Goal: Task Accomplishment & Management: Use online tool/utility

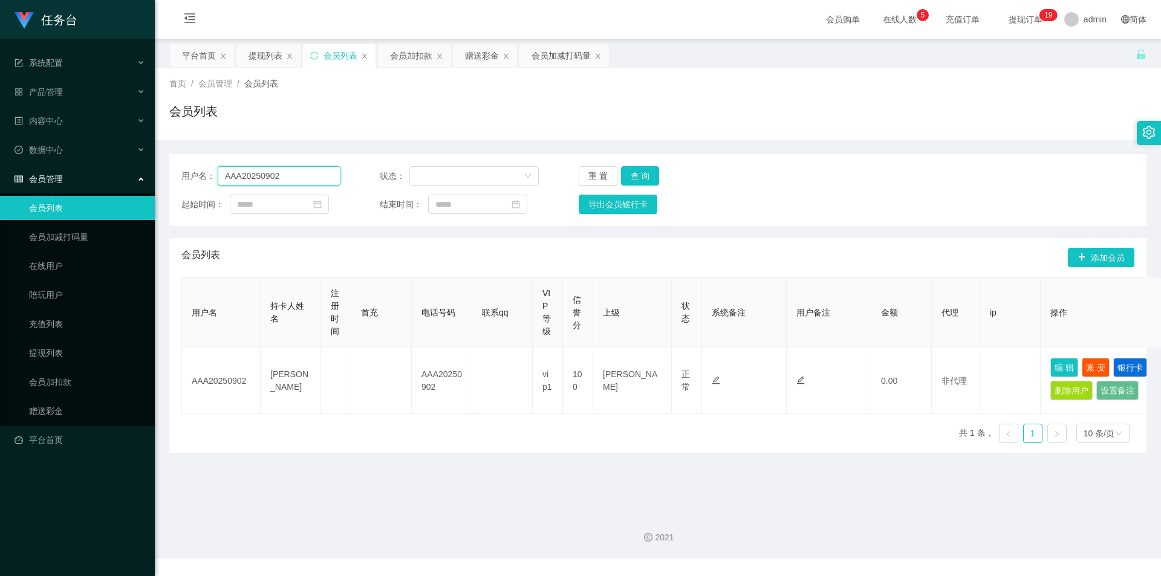
drag, startPoint x: 300, startPoint y: 168, endPoint x: 124, endPoint y: 172, distance: 176.0
click at [111, 173] on section "任务台 系统配置 产品管理 内容中心 数据中心 会员管理 会员列表 会员加减打码量 在线用户 陪玩用户 充值列表 提现列表 会员加扣款 赠送彩金 平台首页 保…" at bounding box center [580, 279] width 1161 height 559
paste input "zz1101"
type input "zz1101"
click at [638, 173] on button "查 询" at bounding box center [640, 175] width 39 height 19
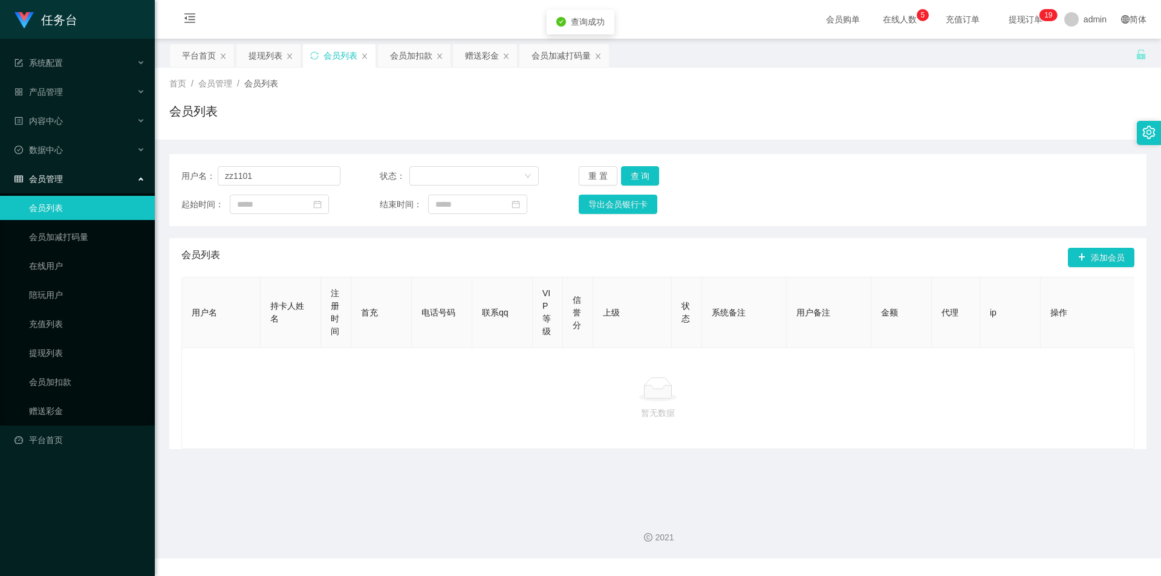
click at [638, 164] on div "用户名： zz1101 状态： 重 置 查 询 起始时间： 结束时间： 导出会员银行卡" at bounding box center [657, 190] width 977 height 72
click at [641, 176] on button "查 询" at bounding box center [640, 175] width 39 height 19
click at [291, 181] on input "zz1101" at bounding box center [279, 175] width 123 height 19
click at [225, 177] on input "zz1101" at bounding box center [279, 175] width 123 height 19
click at [639, 169] on button "查 询" at bounding box center [640, 175] width 39 height 19
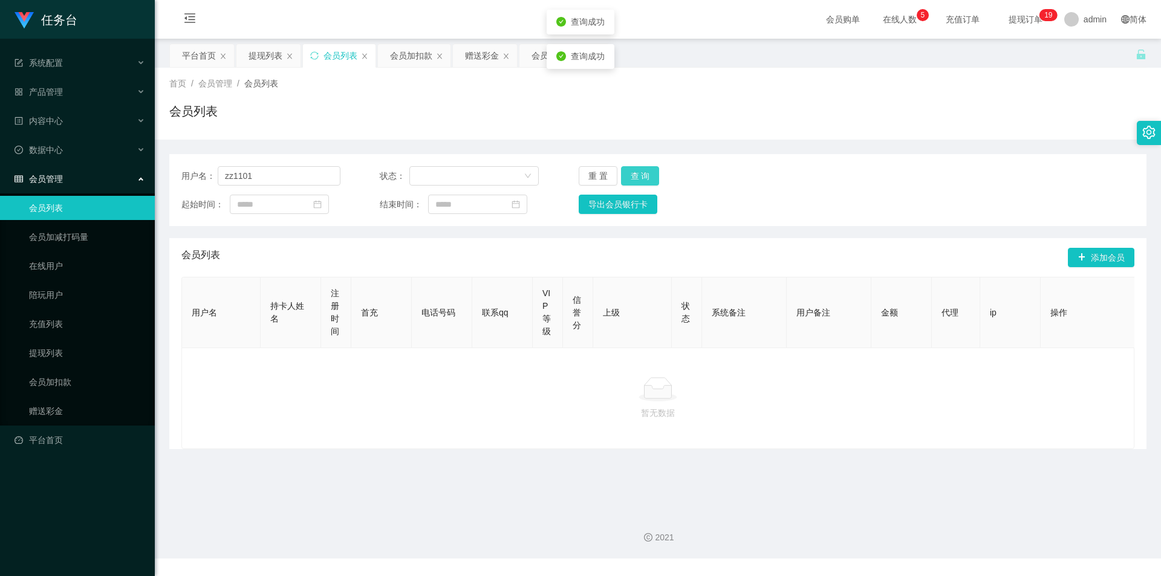
drag, startPoint x: 639, startPoint y: 169, endPoint x: 649, endPoint y: 169, distance: 10.3
click at [640, 172] on button "查 询" at bounding box center [640, 175] width 39 height 19
click at [172, 180] on div "用户名： zz1101 状态： 重 置 查 询 起始时间： 结束时间： 导出会员银行卡" at bounding box center [657, 190] width 977 height 72
paste input "AAA20250902"
click at [646, 171] on button "查 询" at bounding box center [640, 175] width 39 height 19
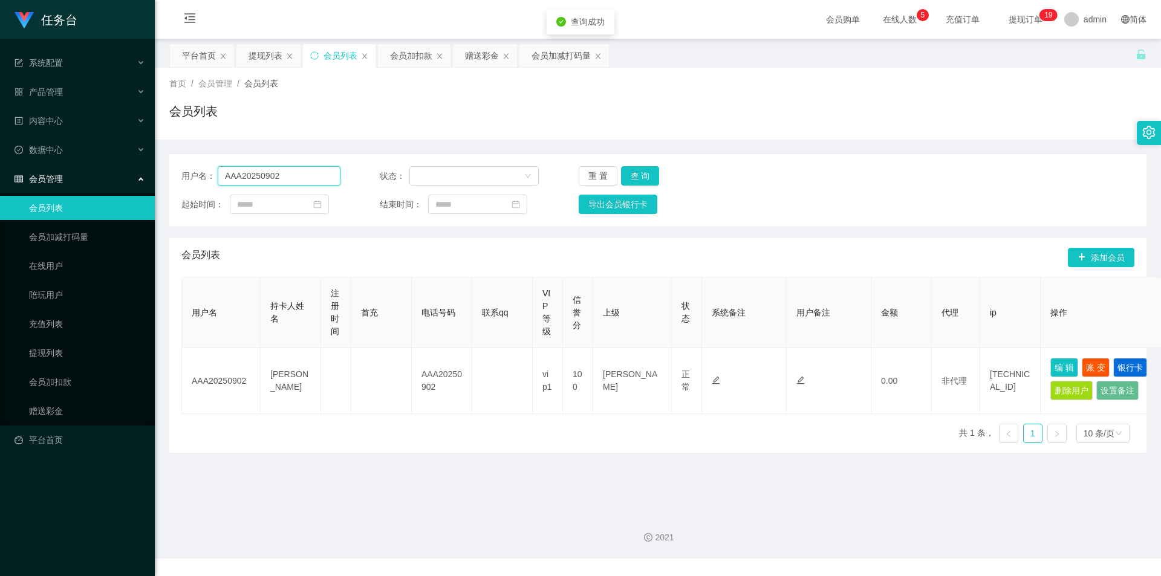
drag, startPoint x: 289, startPoint y: 178, endPoint x: 83, endPoint y: 164, distance: 206.6
click at [83, 164] on section "任务台 系统配置 产品管理 内容中心 数据中心 会员管理 会员列表 会员加减打码量 在线用户 陪玩用户 充值列表 提现列表 会员加扣款 赠送彩金 平台首页 保…" at bounding box center [580, 279] width 1161 height 559
click at [634, 175] on button "查 询" at bounding box center [640, 175] width 39 height 19
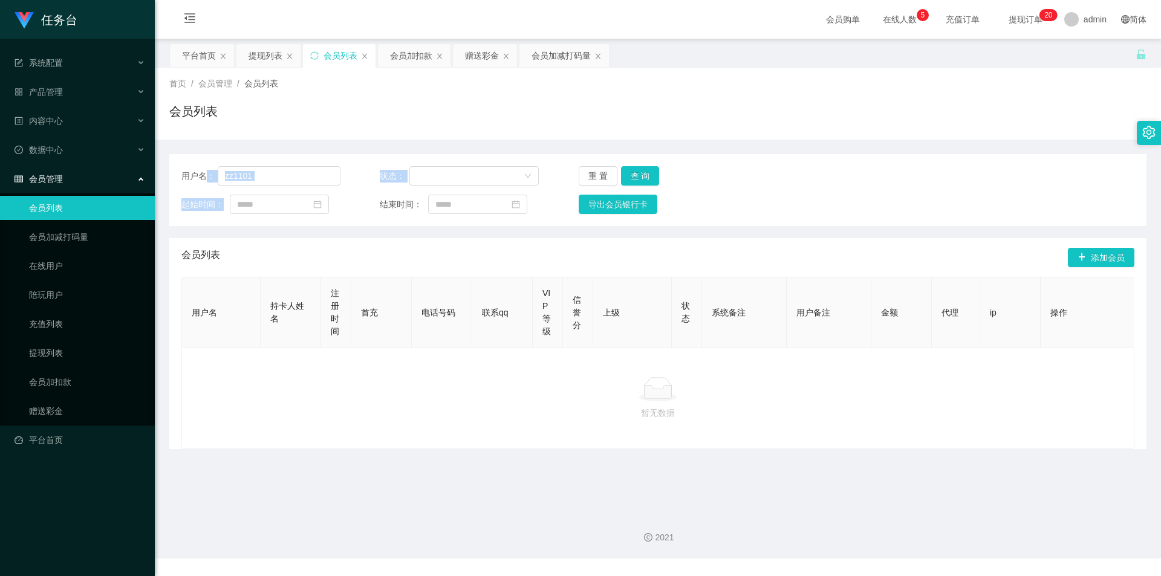
drag, startPoint x: 290, startPoint y: 187, endPoint x: 203, endPoint y: 181, distance: 86.6
click at [203, 181] on div "用户名： zz1101 状态： 重 置 查 询 起始时间： 结束时间： 导出会员银行卡" at bounding box center [657, 190] width 977 height 72
click at [279, 170] on input "zz1101" at bounding box center [279, 175] width 123 height 19
drag, startPoint x: 281, startPoint y: 175, endPoint x: 112, endPoint y: 183, distance: 168.8
click at [154, 181] on section "任务台 系统配置 产品管理 内容中心 数据中心 会员管理 会员列表 会员加减打码量 在线用户 陪玩用户 充值列表 提现列表 会员加扣款 赠送彩金 平台首页 保…" at bounding box center [580, 279] width 1161 height 559
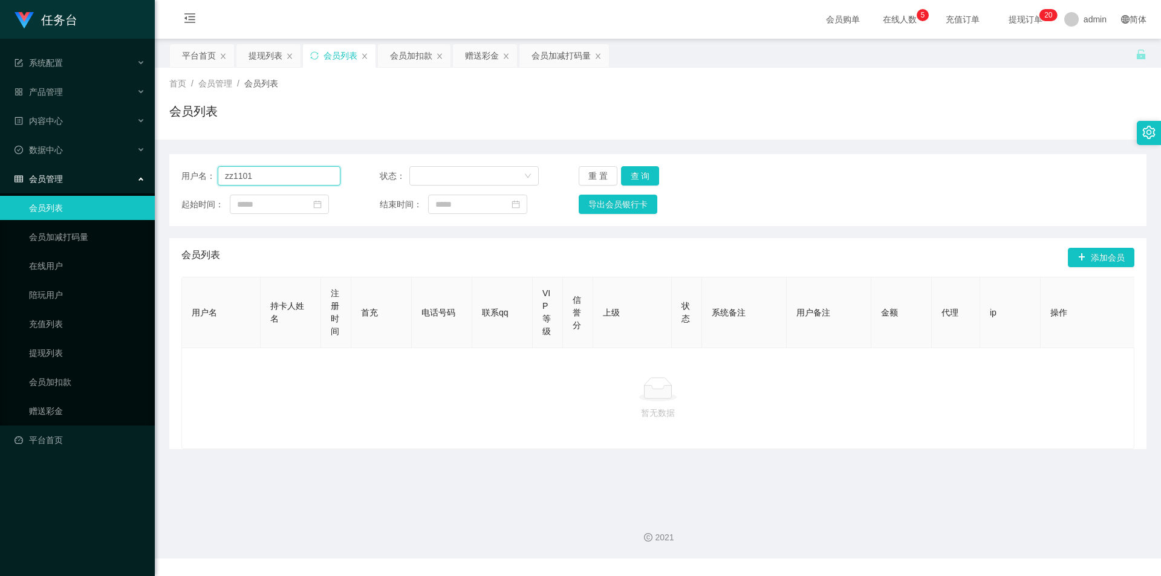
paste input "qq1149"
type input "qq1149"
click at [649, 169] on button "查 询" at bounding box center [640, 175] width 39 height 19
click at [640, 172] on button "查 询" at bounding box center [647, 175] width 52 height 19
